Goal: Information Seeking & Learning: Learn about a topic

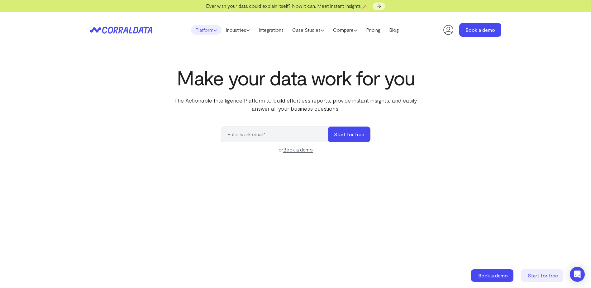
click at [214, 31] on use at bounding box center [215, 31] width 3 height 2
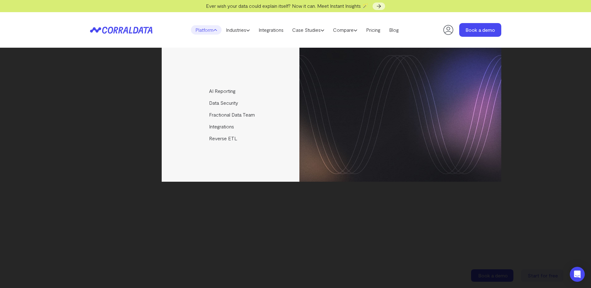
click at [99, 106] on div "AI Reporting Use AI to effortlessly answer any business questions from all your…" at bounding box center [295, 115] width 411 height 134
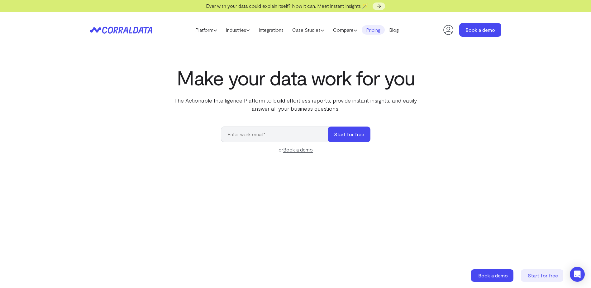
click at [375, 27] on link "Pricing" at bounding box center [372, 29] width 23 height 9
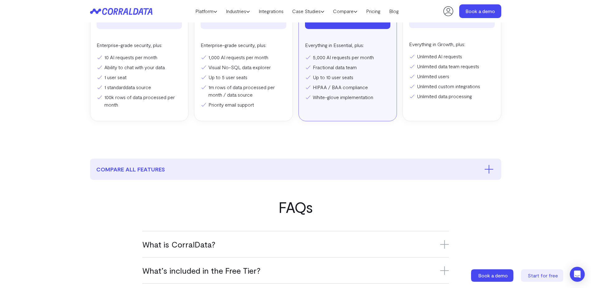
scroll to position [329, 0]
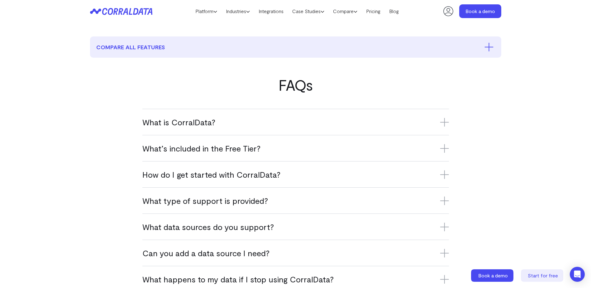
click at [304, 127] on div "What is CorralData? CorralData is an AI-powered data platform that connects ove…" at bounding box center [295, 122] width 306 height 26
click at [356, 124] on h3 "What is CorralData?" at bounding box center [295, 122] width 306 height 10
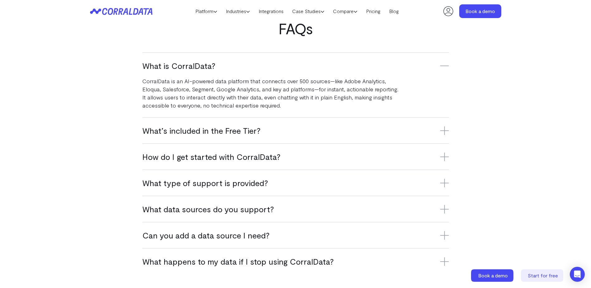
scroll to position [392, 0]
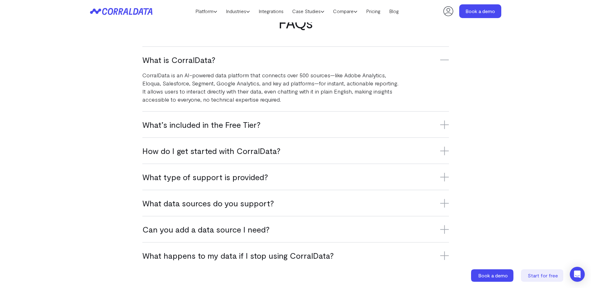
click at [321, 121] on h3 "What’s included in the Free Tier?" at bounding box center [295, 124] width 306 height 10
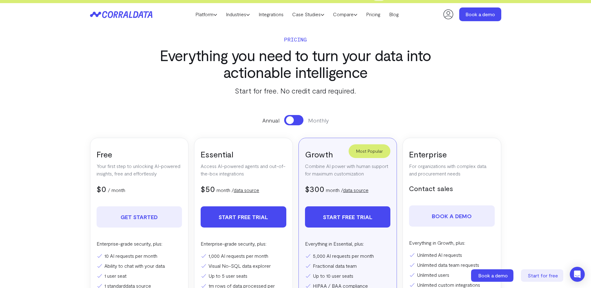
scroll to position [0, 0]
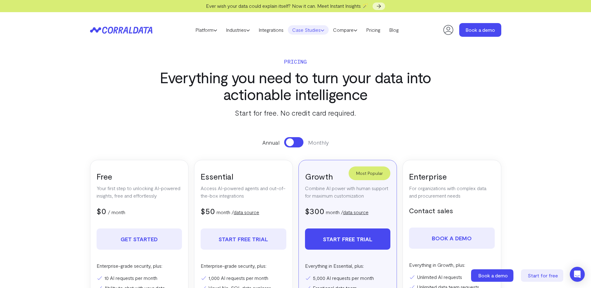
click at [321, 30] on link "Case Studies" at bounding box center [308, 29] width 41 height 9
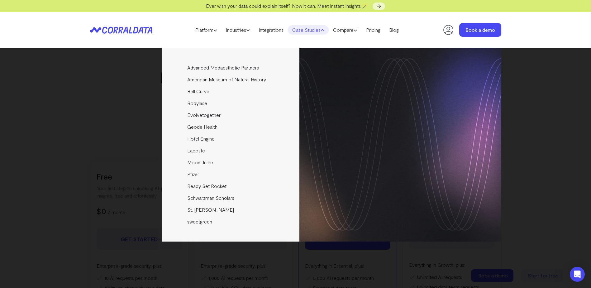
click at [558, 72] on div "Advanced Medaesthetic Partners See how AMP scaled profitability and enhanced pa…" at bounding box center [295, 168] width 591 height 240
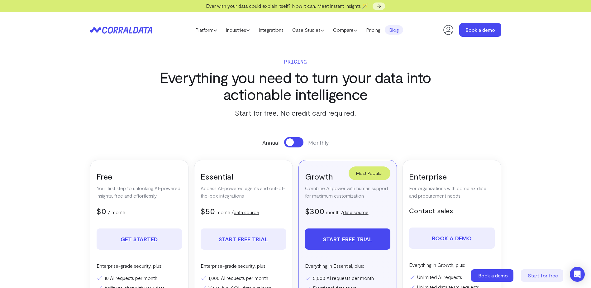
click at [398, 29] on link "Blog" at bounding box center [393, 29] width 18 height 9
